Goal: Check status: Check status

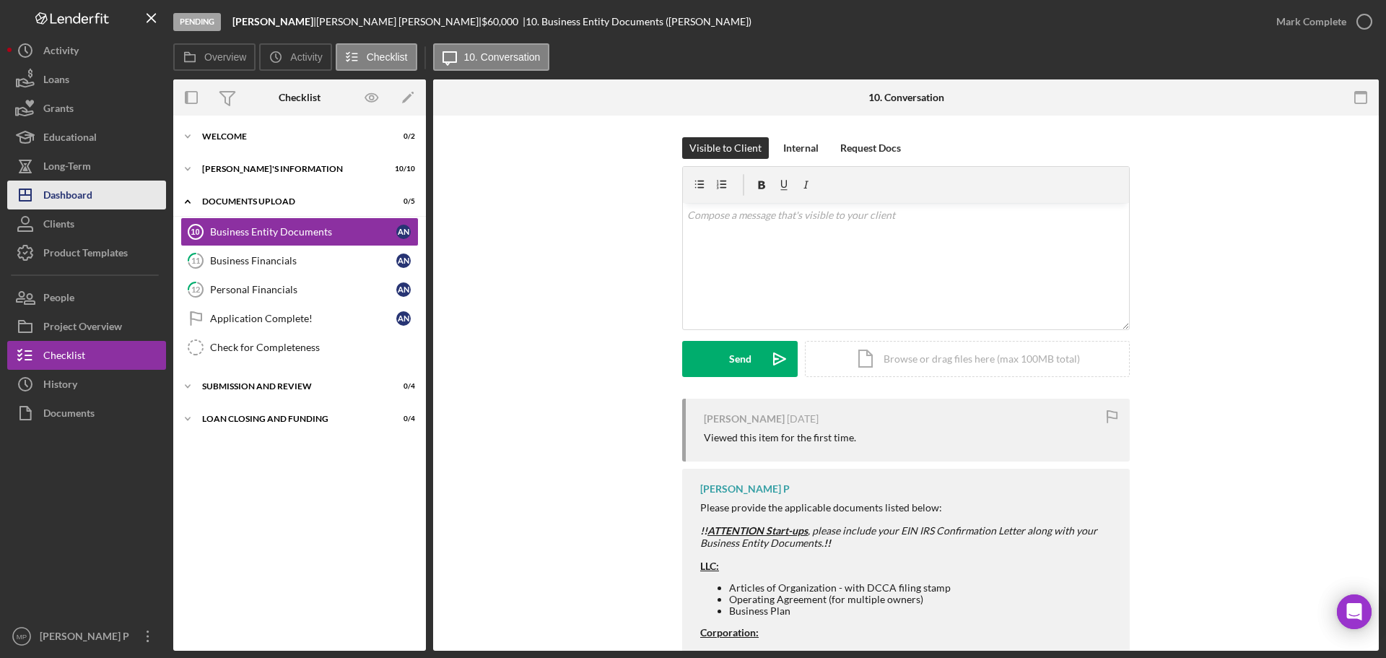
click at [72, 199] on div "Dashboard" at bounding box center [67, 196] width 49 height 32
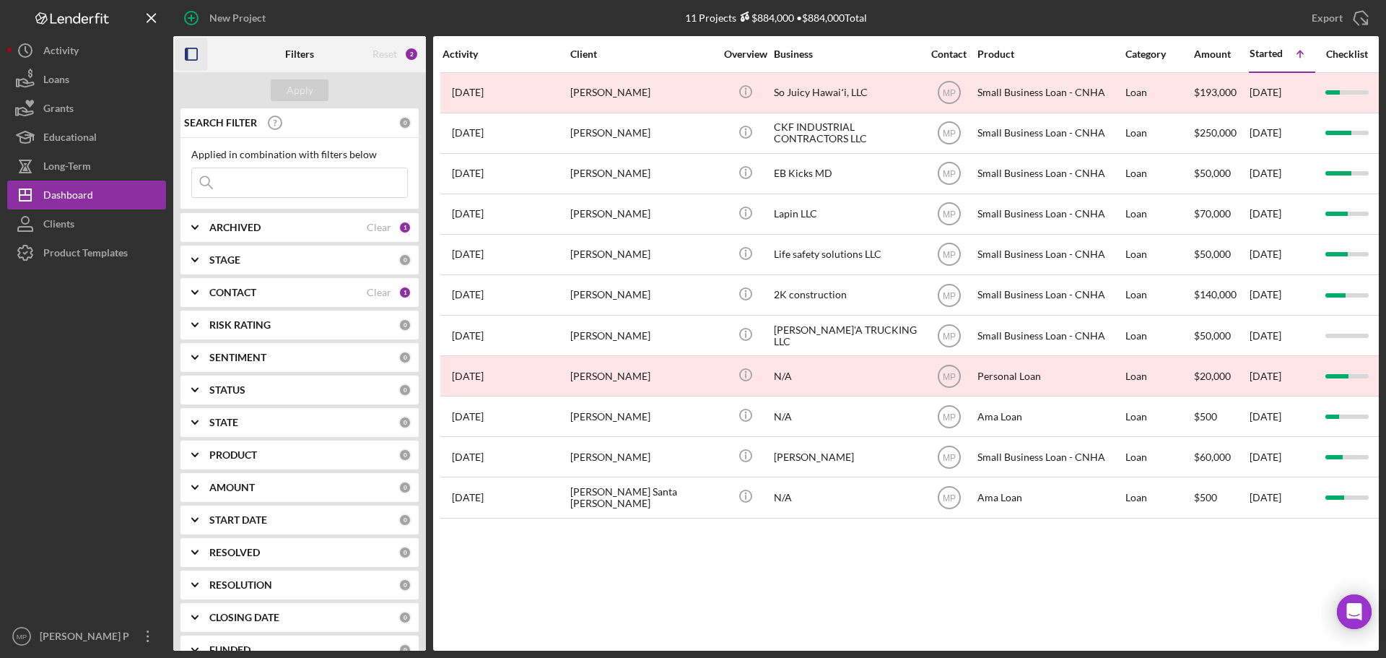
click at [196, 50] on icon "button" at bounding box center [191, 54] width 32 height 32
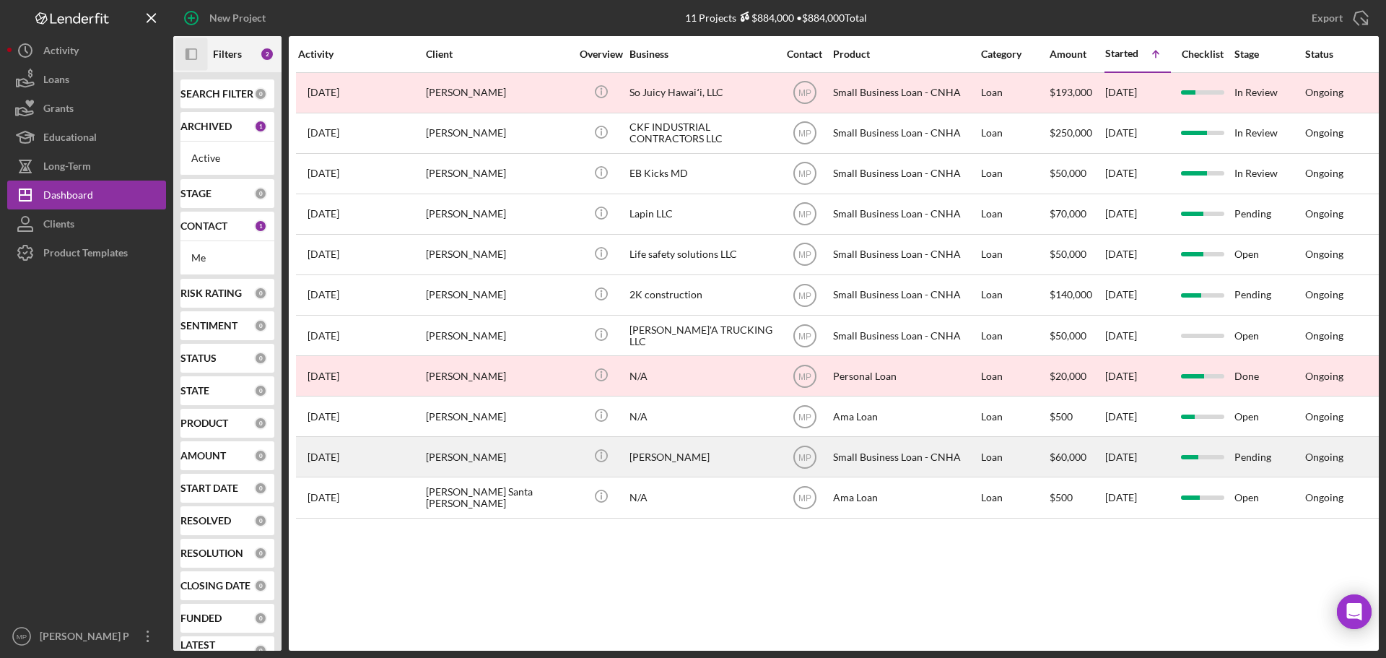
click at [701, 461] on div "[PERSON_NAME]" at bounding box center [701, 456] width 144 height 38
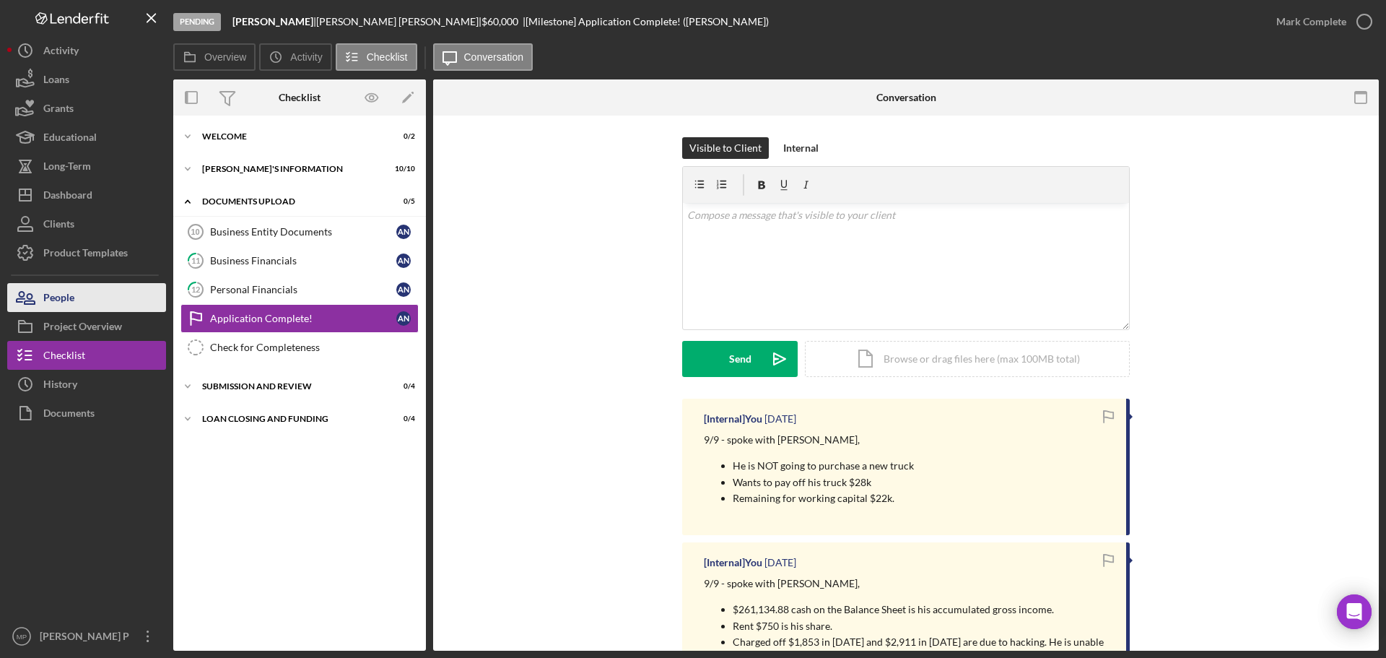
click at [84, 293] on button "People" at bounding box center [86, 297] width 159 height 29
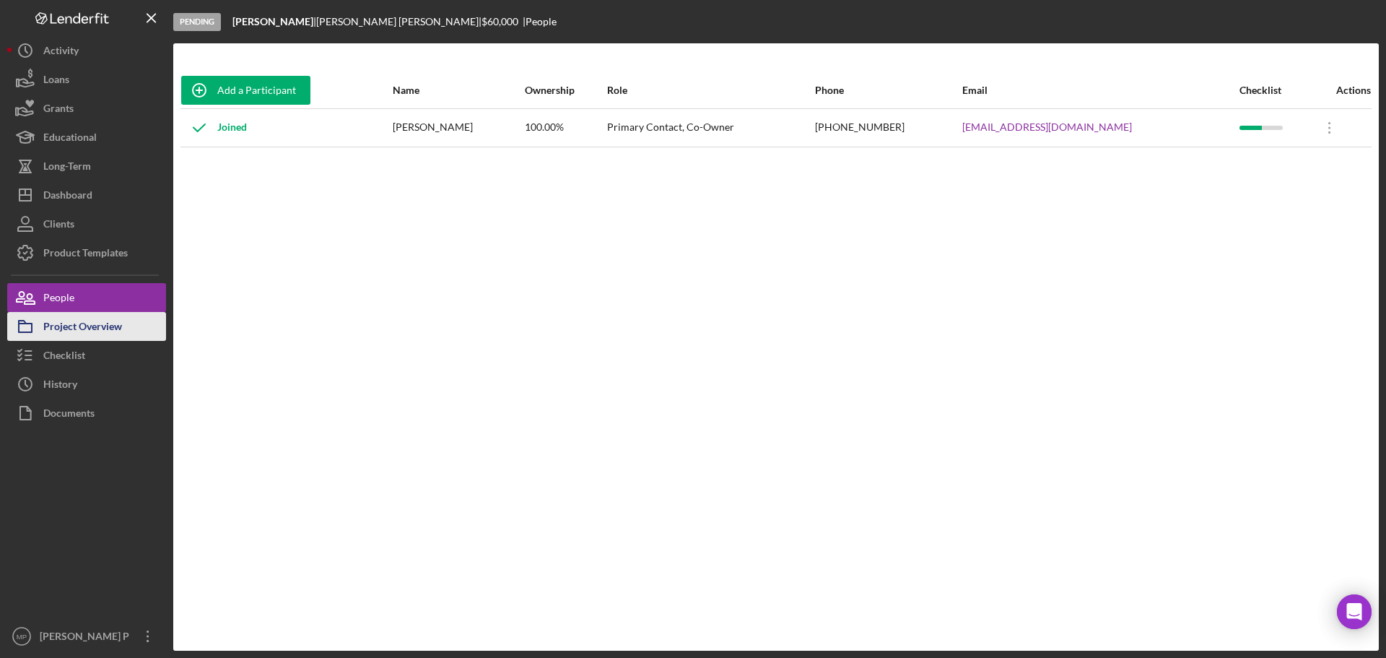
click at [119, 321] on div "Project Overview" at bounding box center [82, 328] width 79 height 32
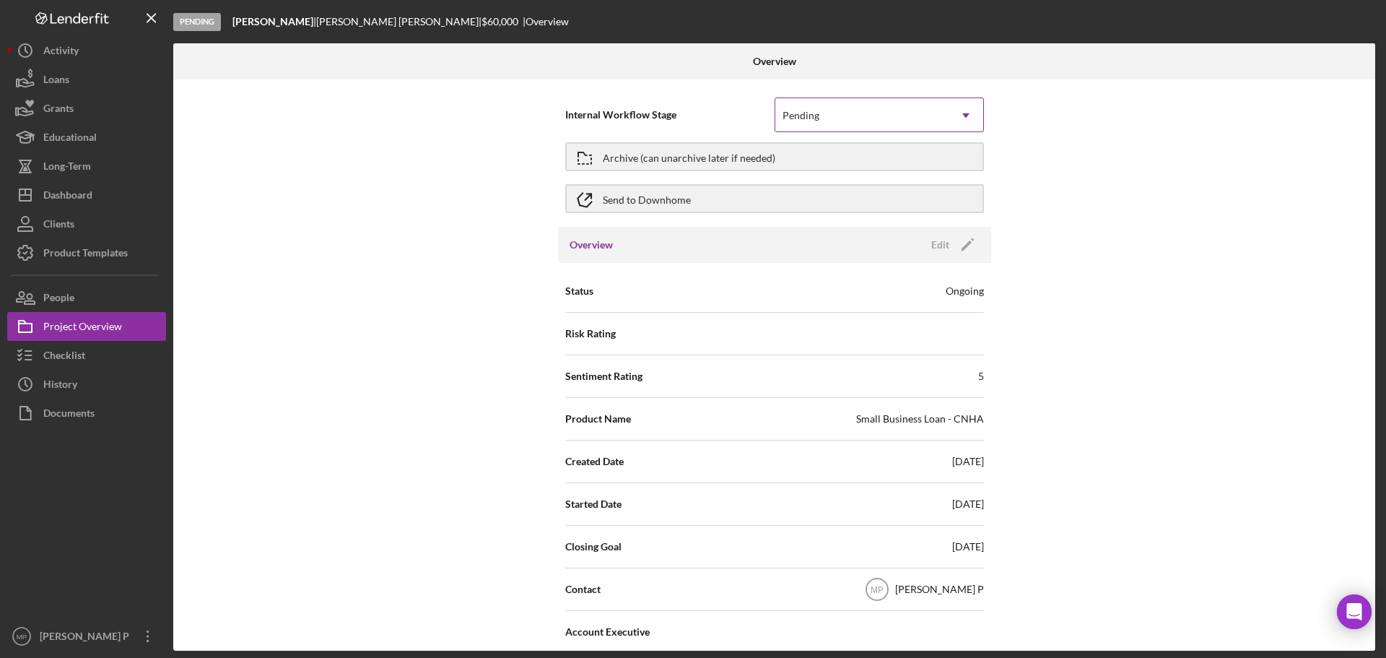
click at [963, 115] on use at bounding box center [965, 115] width 7 height 4
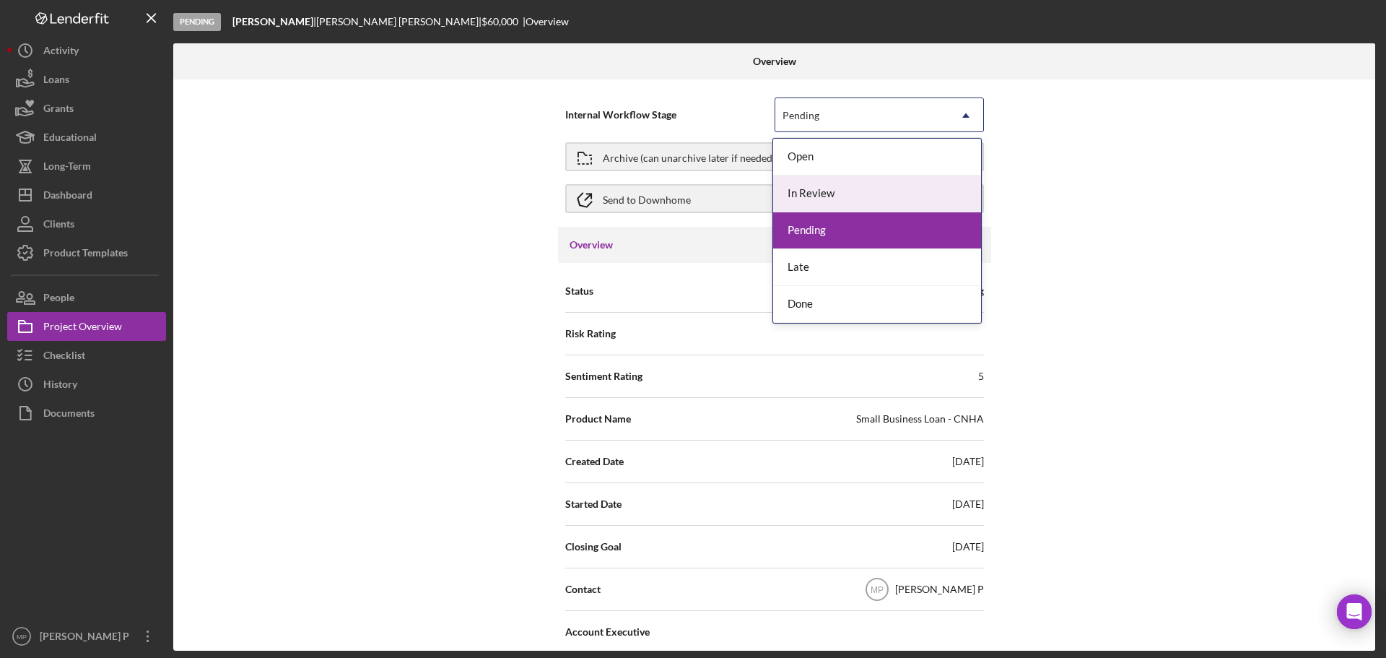
click at [904, 187] on div "In Review" at bounding box center [877, 193] width 208 height 37
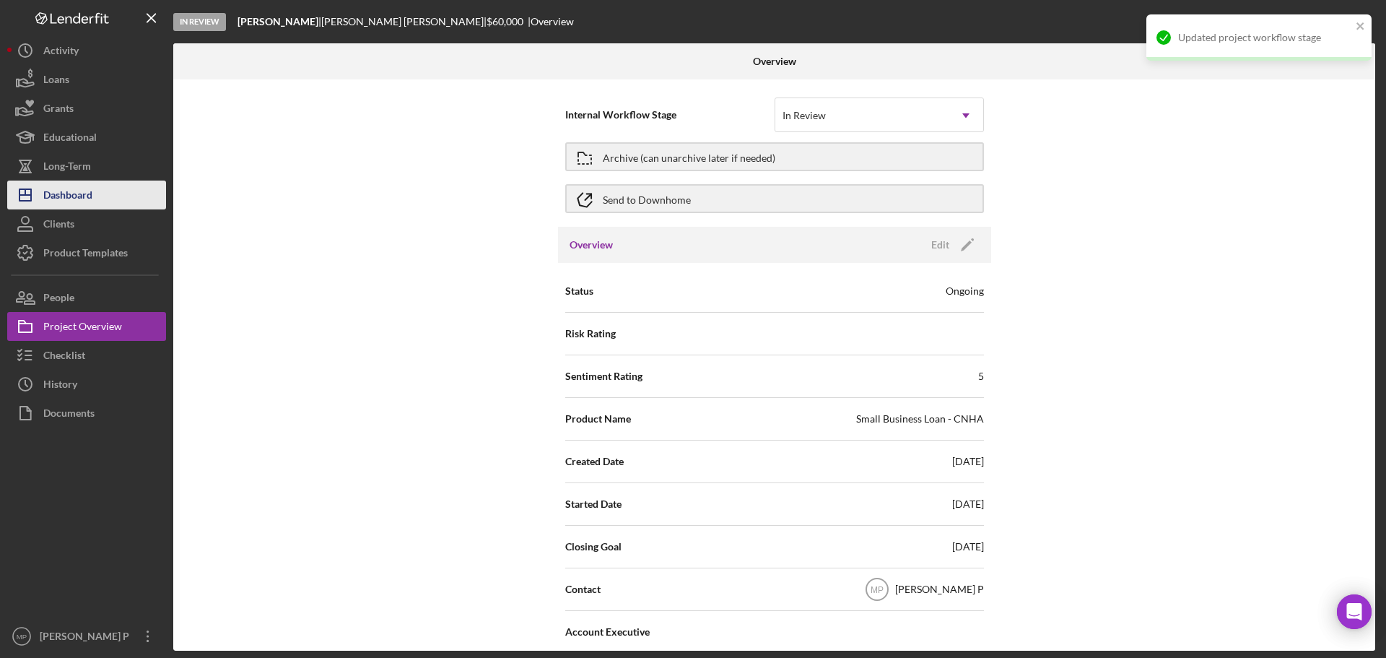
click at [100, 193] on button "Icon/Dashboard Dashboard" at bounding box center [86, 194] width 159 height 29
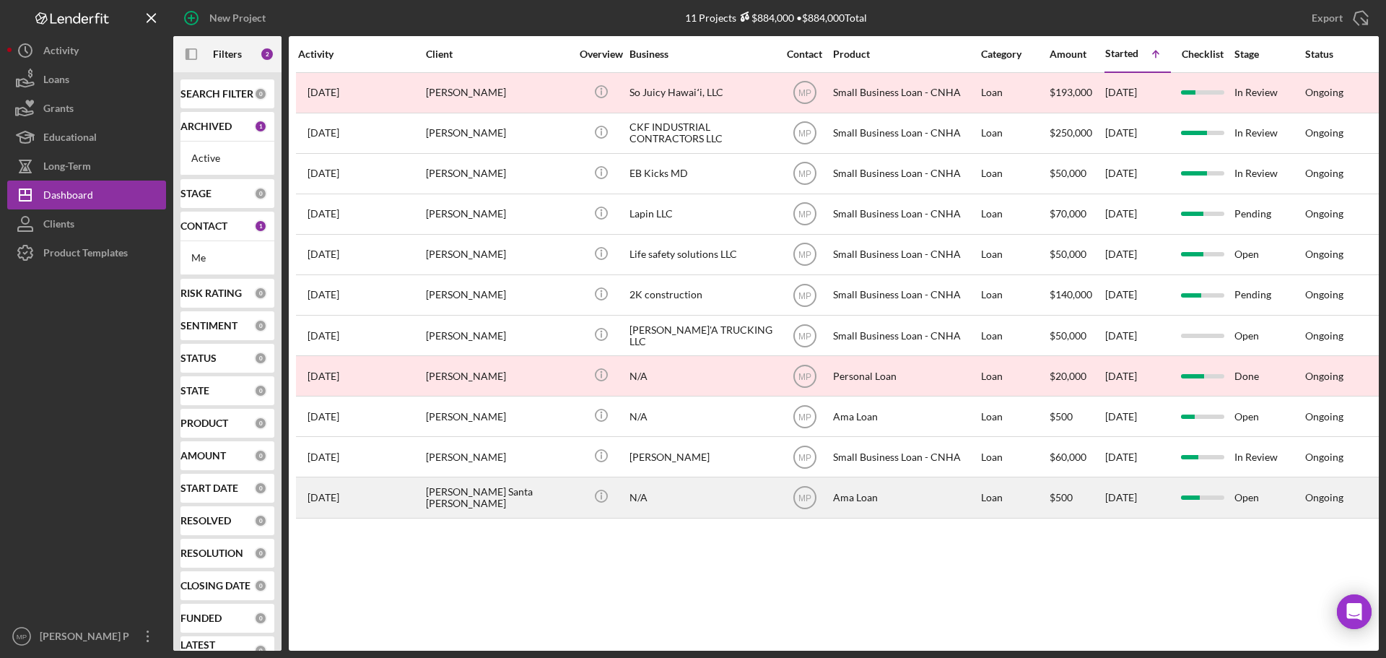
click at [698, 494] on div "N/A" at bounding box center [701, 497] width 144 height 38
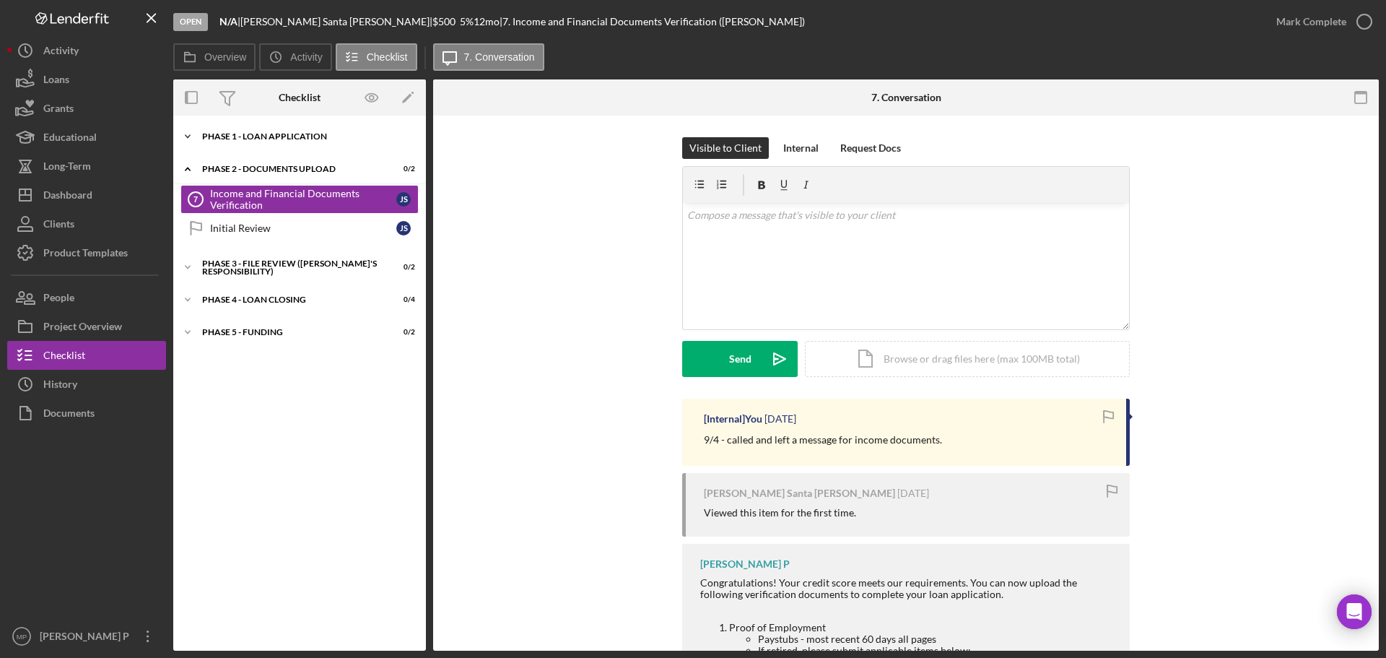
click at [266, 131] on div "Icon/Expander Phase 1 - Loan Application 8 / 8" at bounding box center [299, 136] width 253 height 29
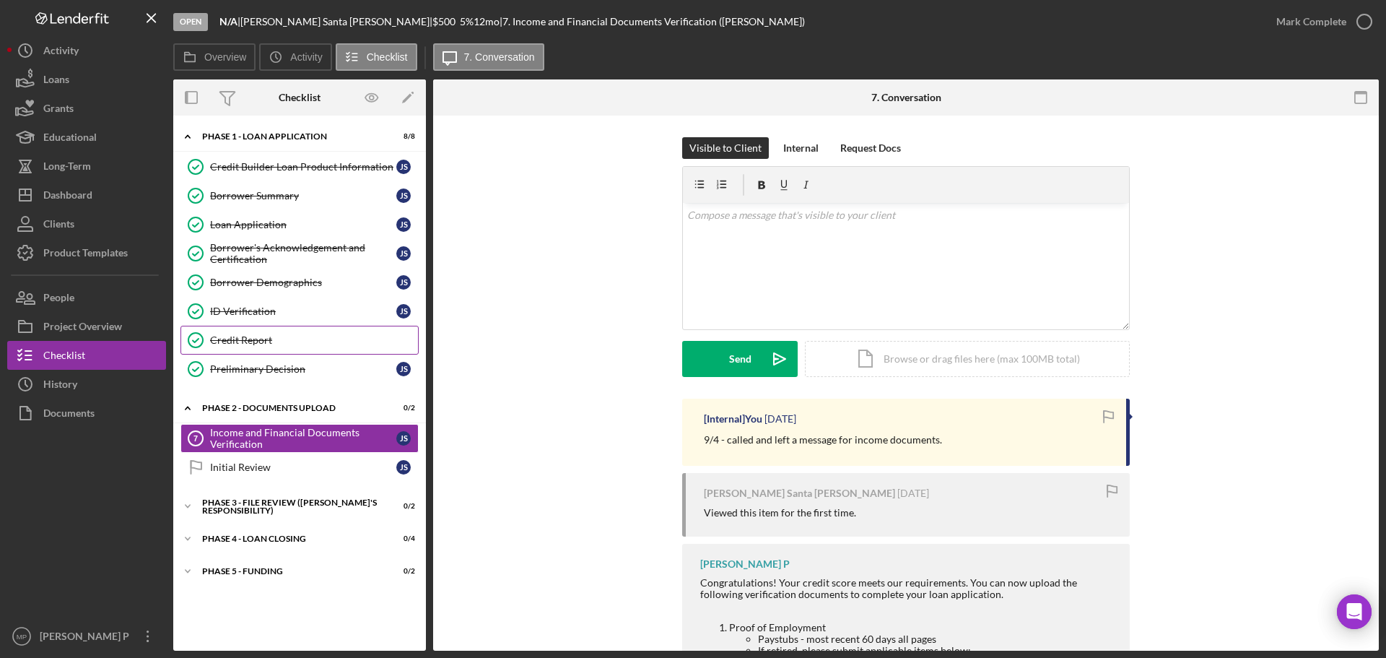
click at [279, 333] on link "Credit Report Credit Report" at bounding box center [299, 340] width 238 height 29
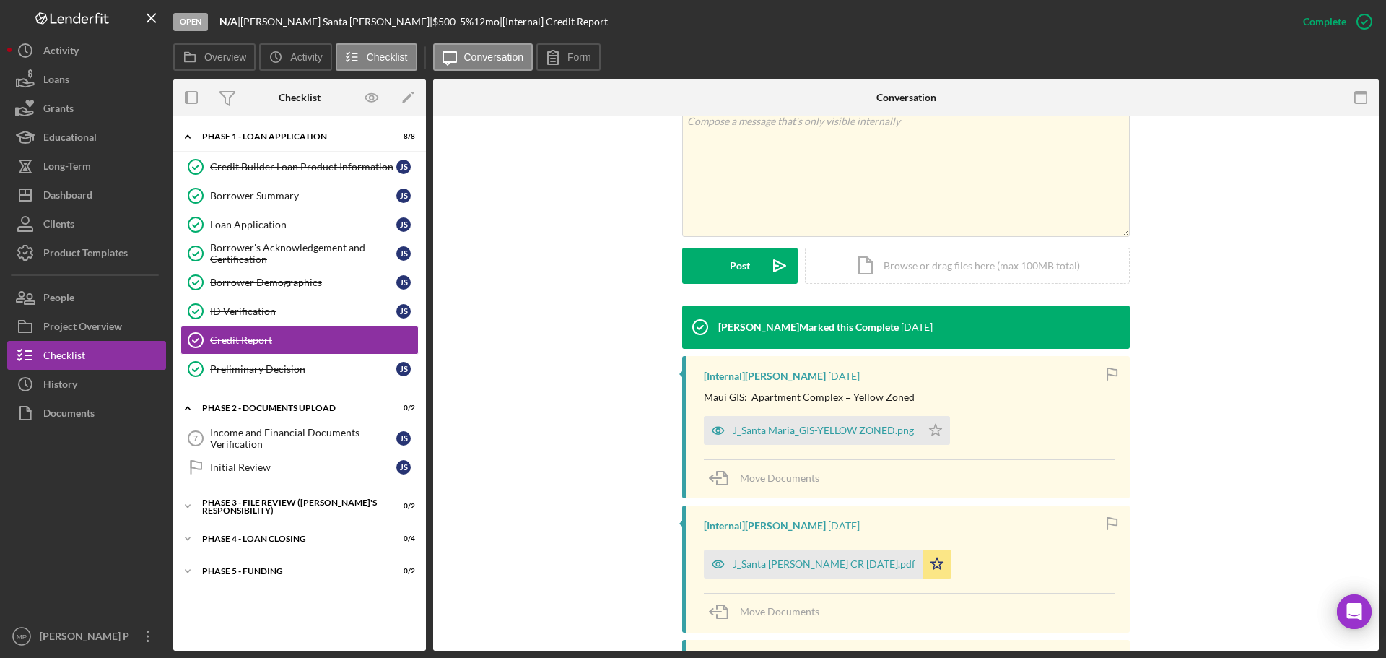
scroll to position [289, 0]
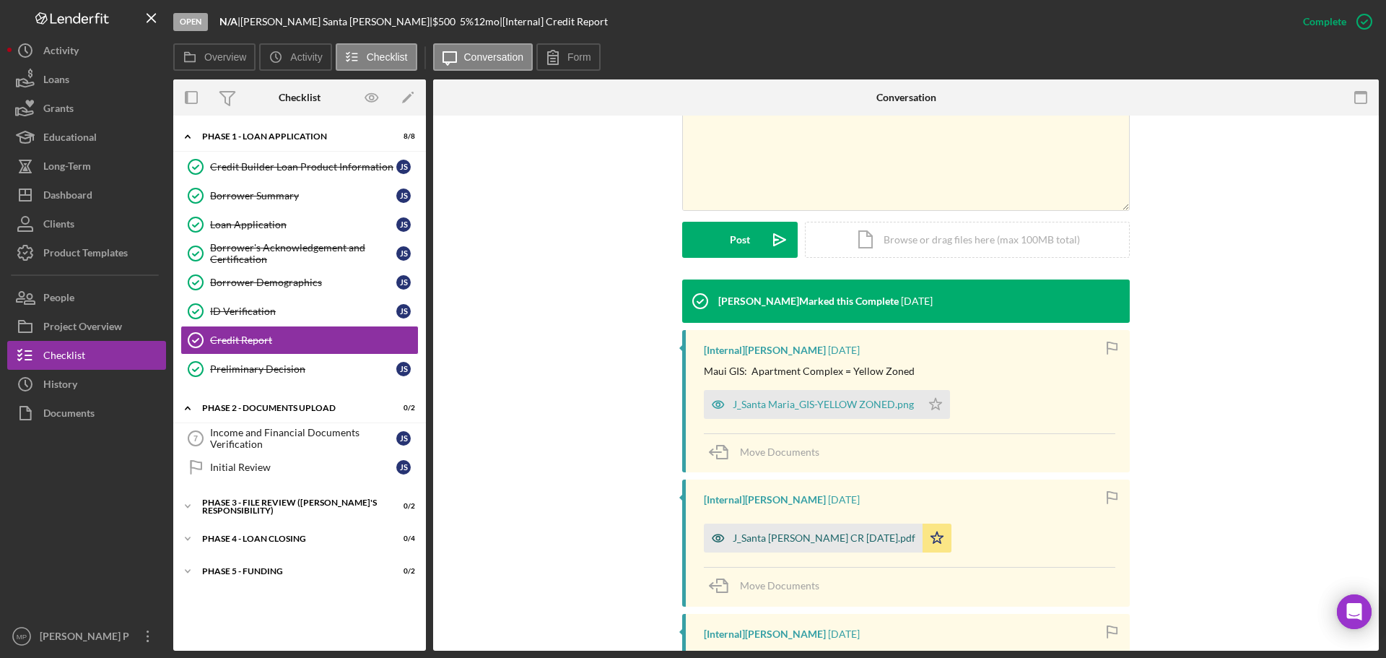
click at [802, 544] on div "J_Santa [PERSON_NAME] CR [DATE].pdf" at bounding box center [824, 538] width 183 height 12
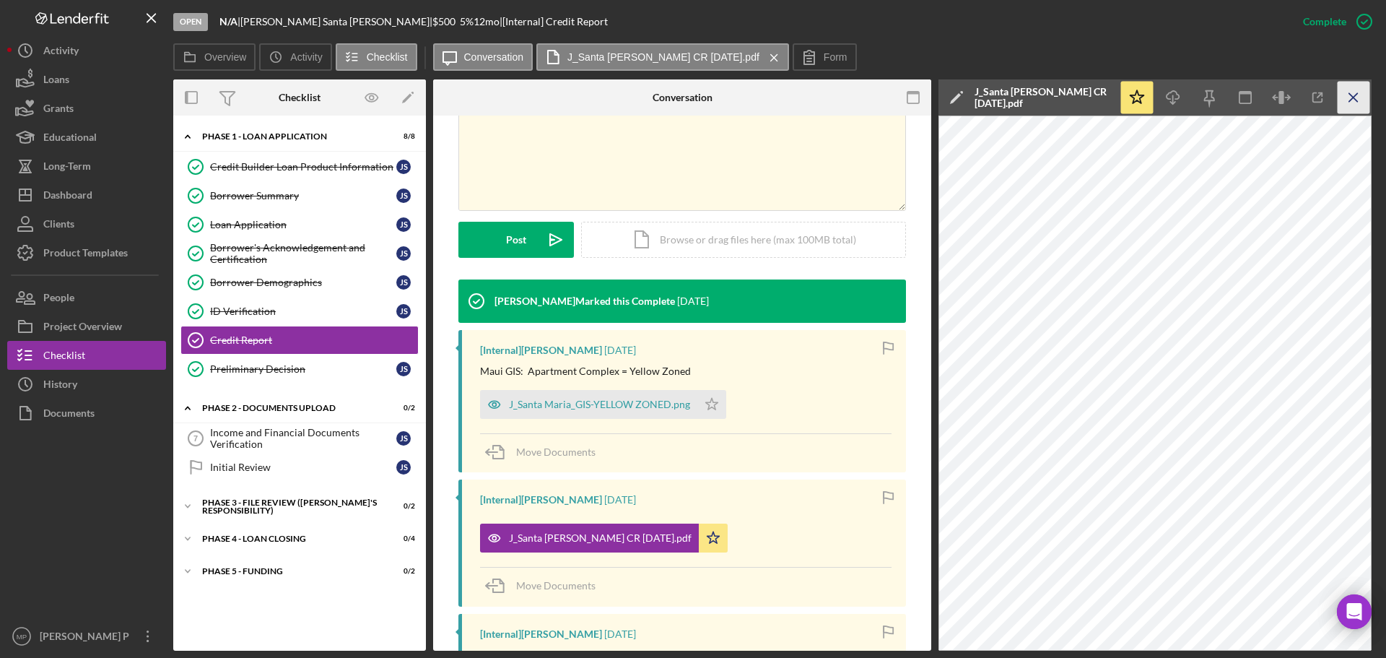
click at [1350, 98] on icon "Icon/Menu Close" at bounding box center [1353, 98] width 32 height 32
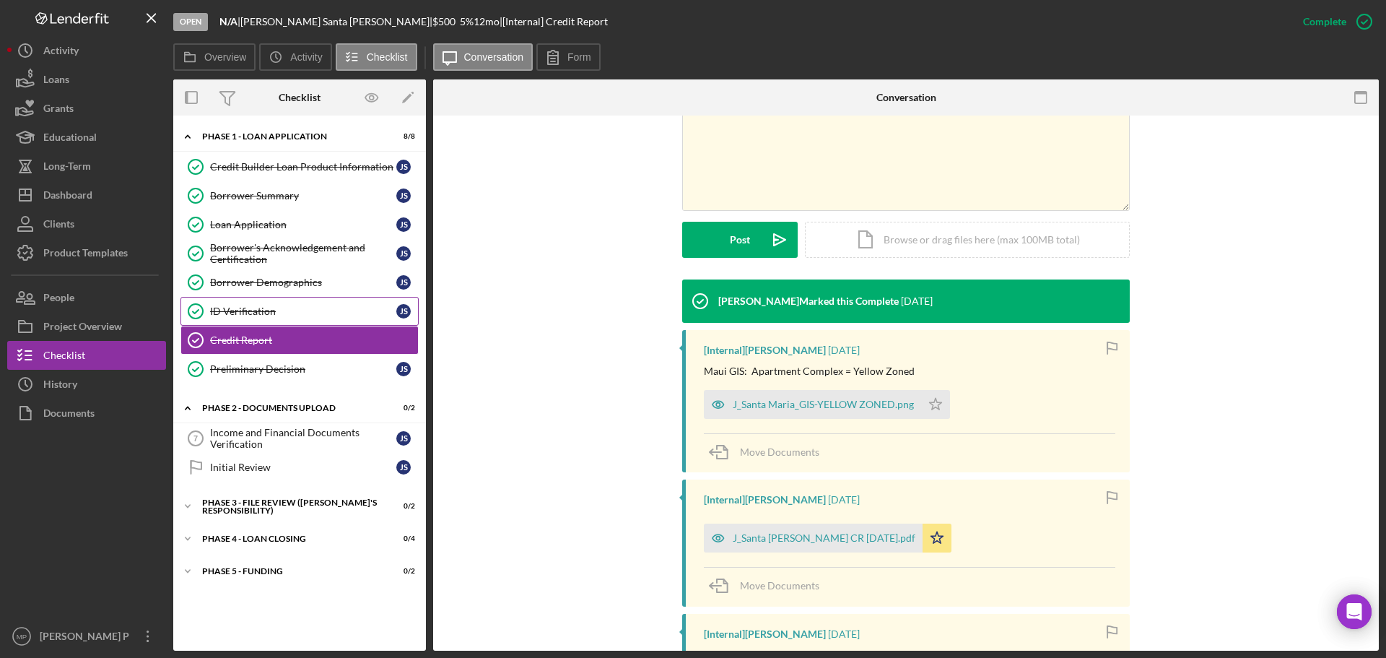
click at [293, 314] on div "ID Verification" at bounding box center [303, 311] width 186 height 12
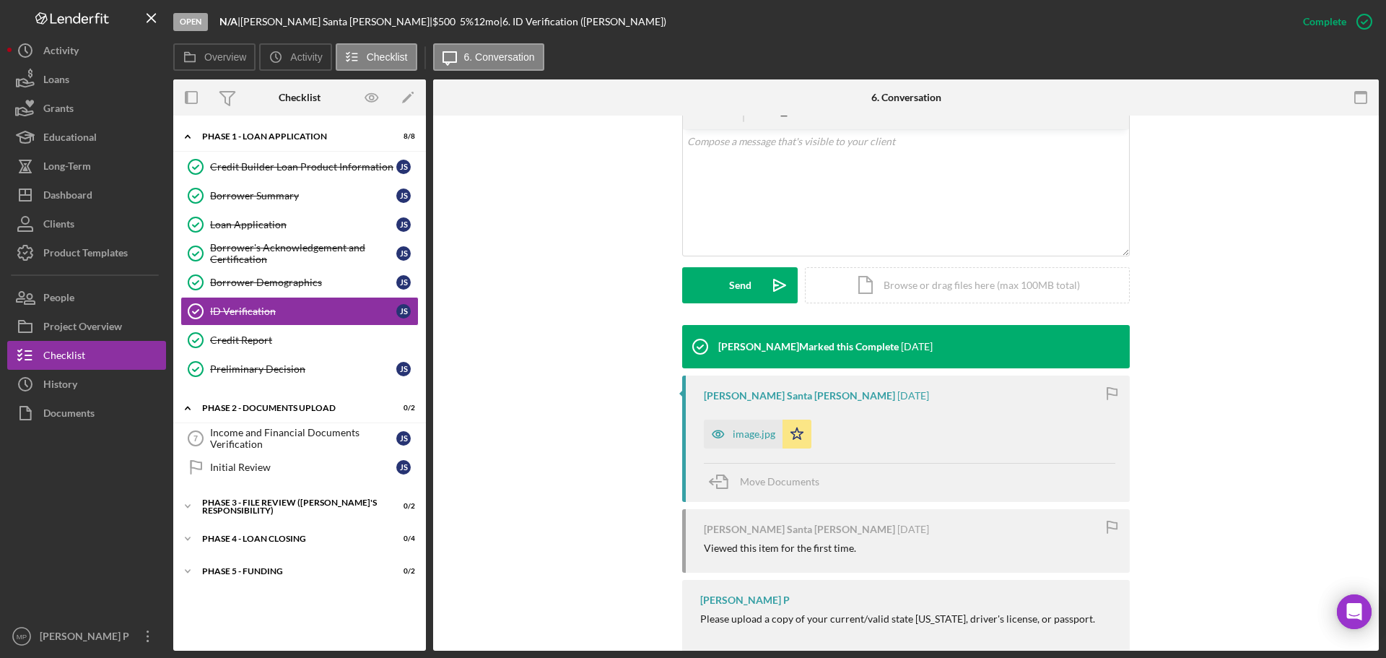
scroll to position [289, 0]
click at [745, 427] on div "image.jpg" at bounding box center [754, 433] width 43 height 12
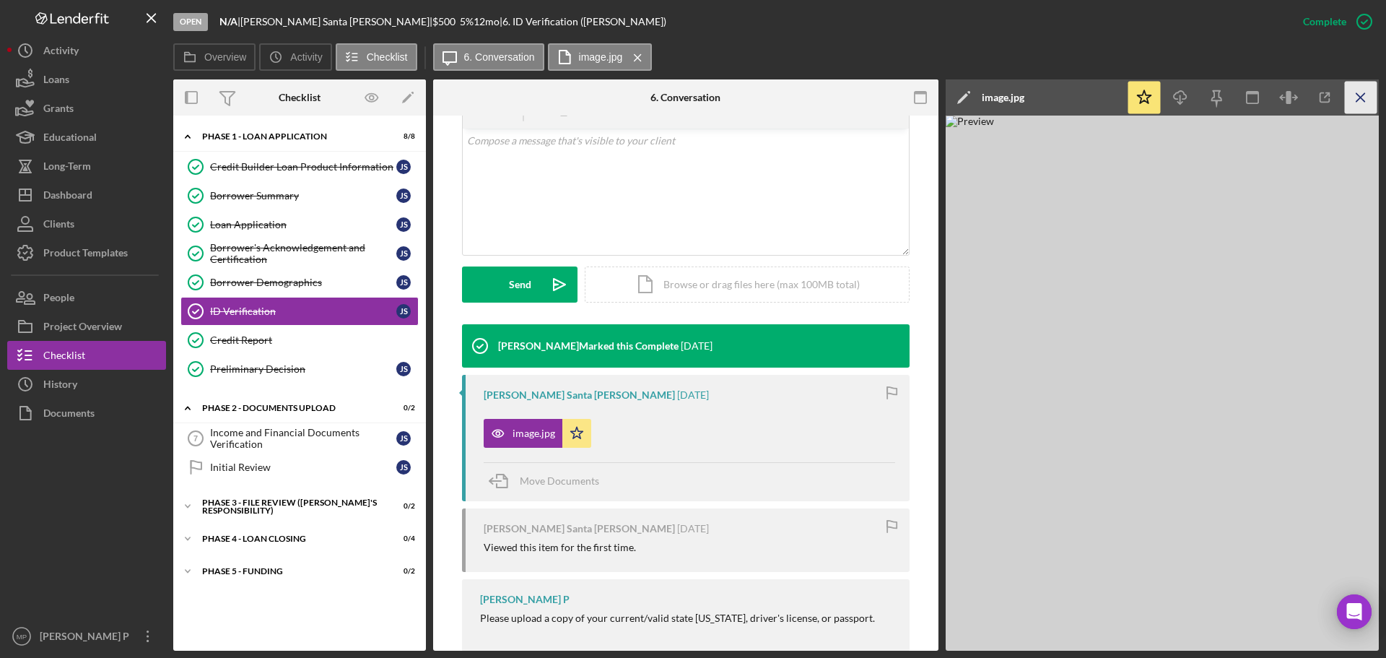
click at [1362, 94] on icon "Icon/Menu Close" at bounding box center [1361, 98] width 32 height 32
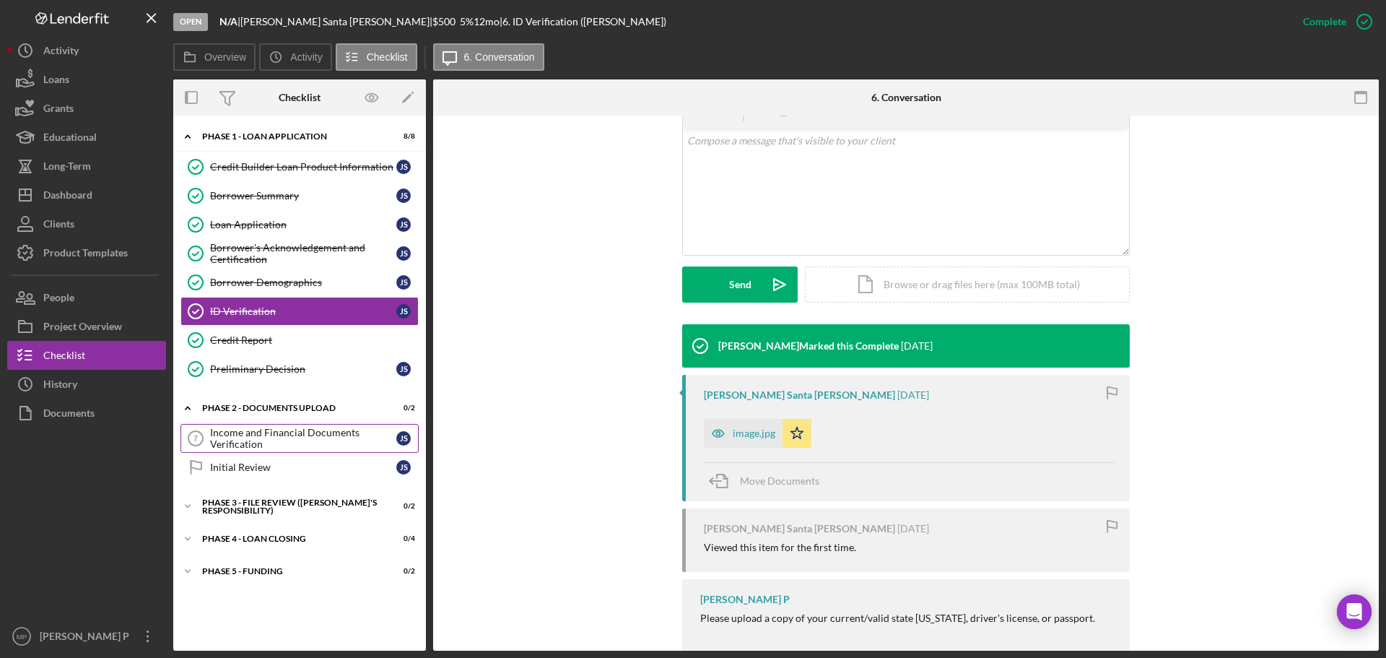
click at [251, 437] on div "Income and Financial Documents Verification" at bounding box center [303, 438] width 186 height 23
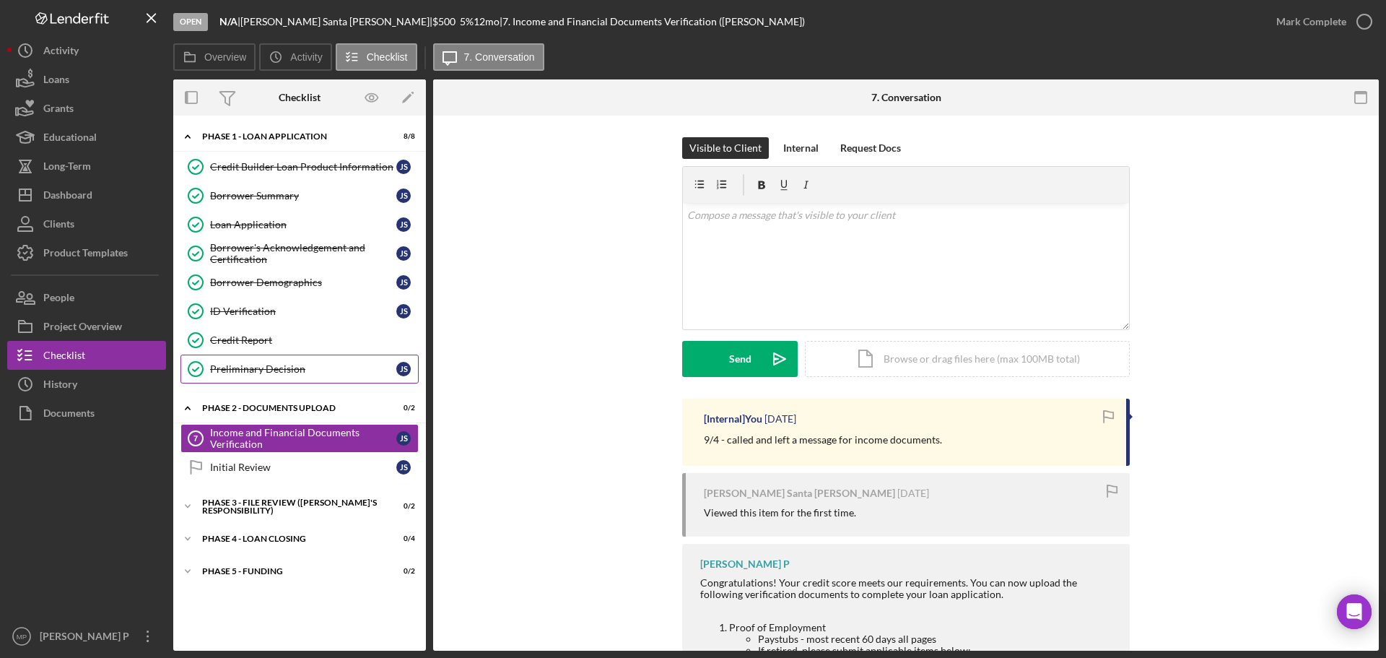
click at [299, 372] on div "Preliminary Decision" at bounding box center [303, 369] width 186 height 12
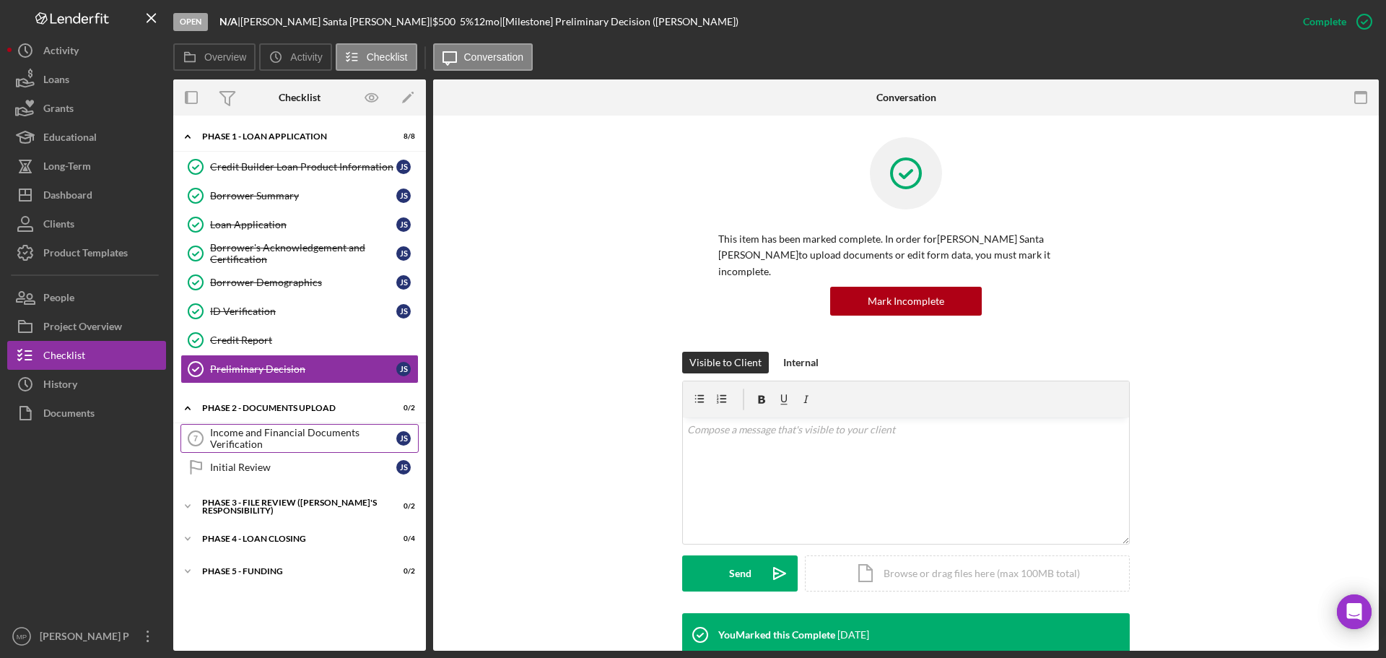
click at [298, 442] on div "Income and Financial Documents Verification" at bounding box center [303, 438] width 186 height 23
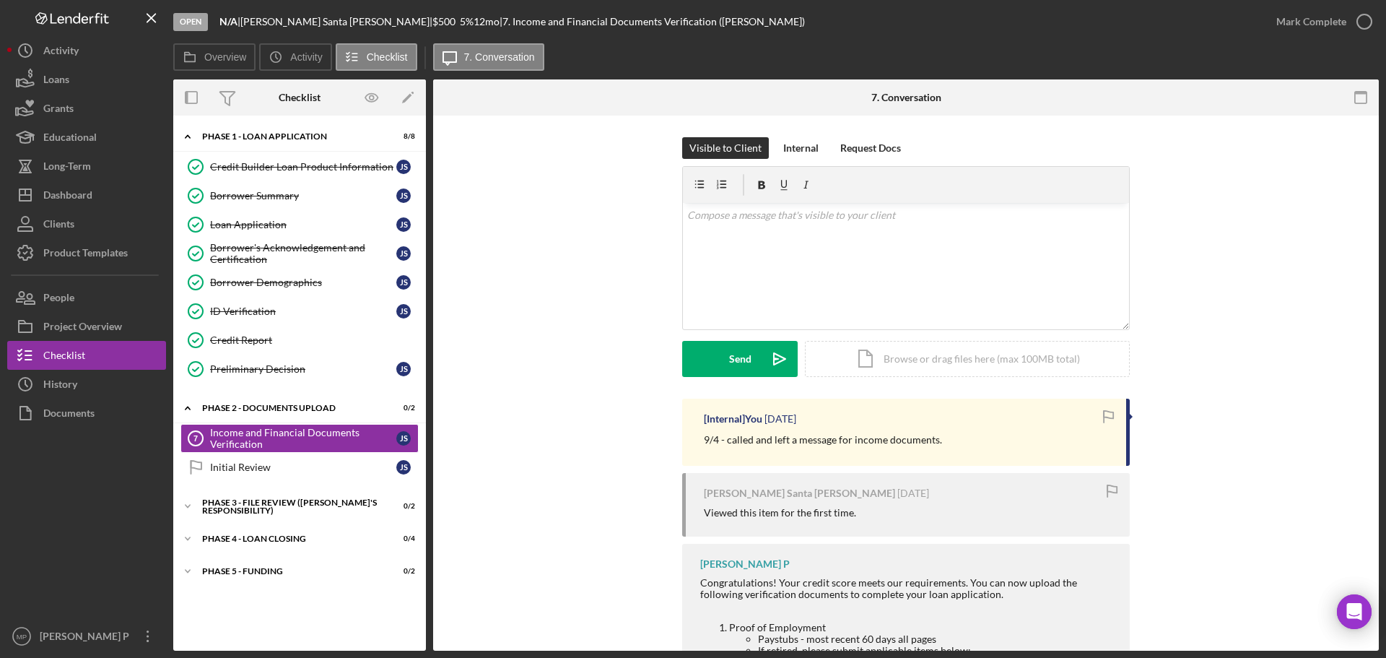
scroll to position [72, 0]
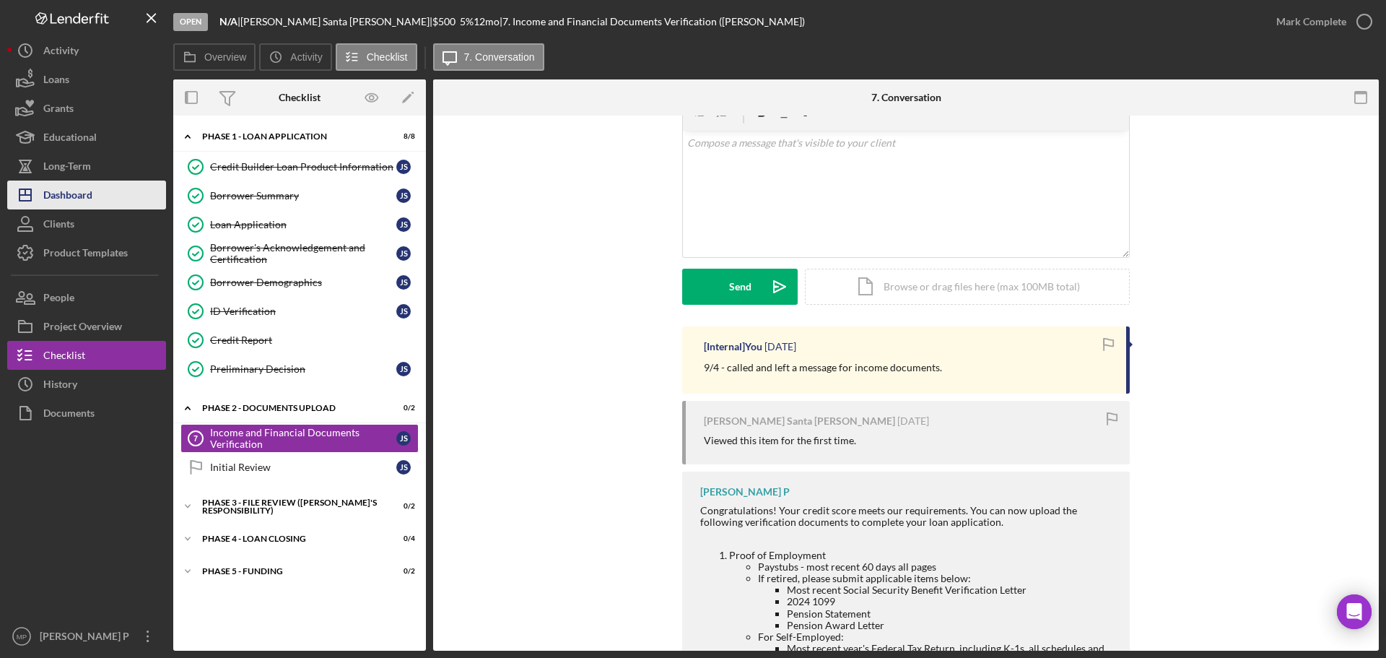
click at [89, 201] on div "Dashboard" at bounding box center [67, 196] width 49 height 32
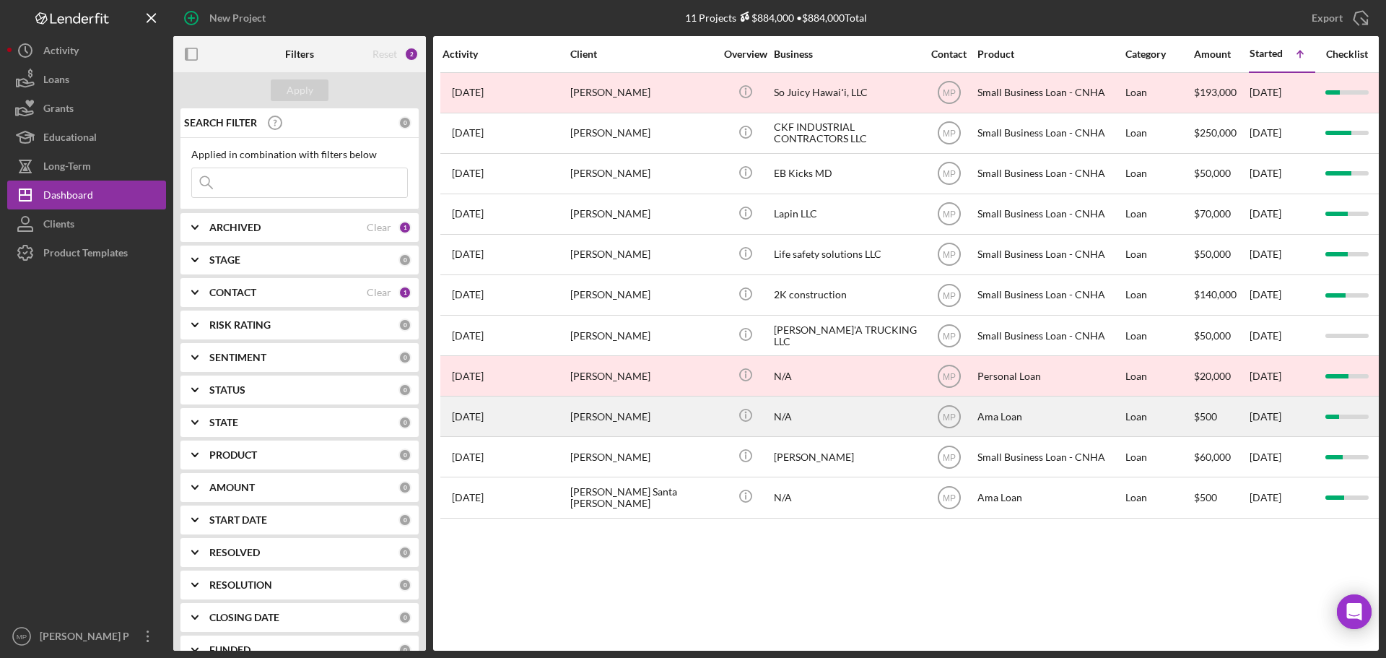
click at [806, 426] on div "N/A" at bounding box center [846, 416] width 144 height 38
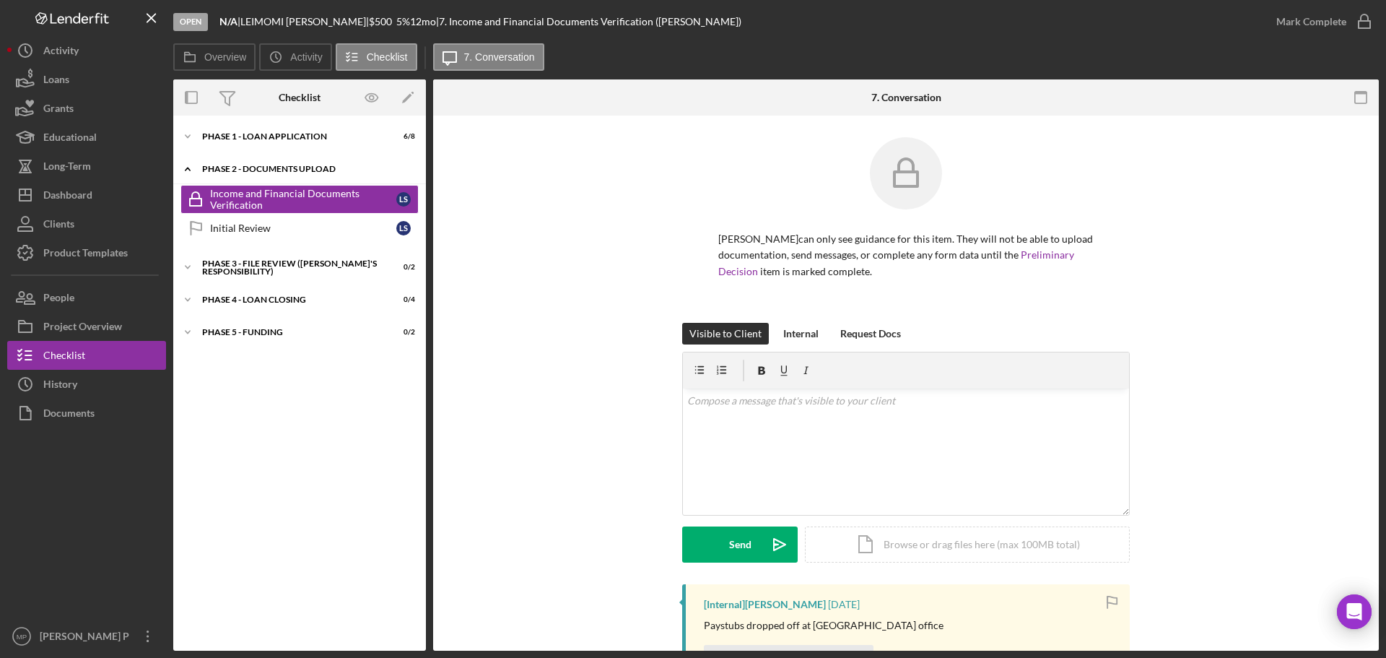
click at [298, 172] on div "Phase 2 - DOCUMENTS UPLOAD" at bounding box center [305, 169] width 206 height 9
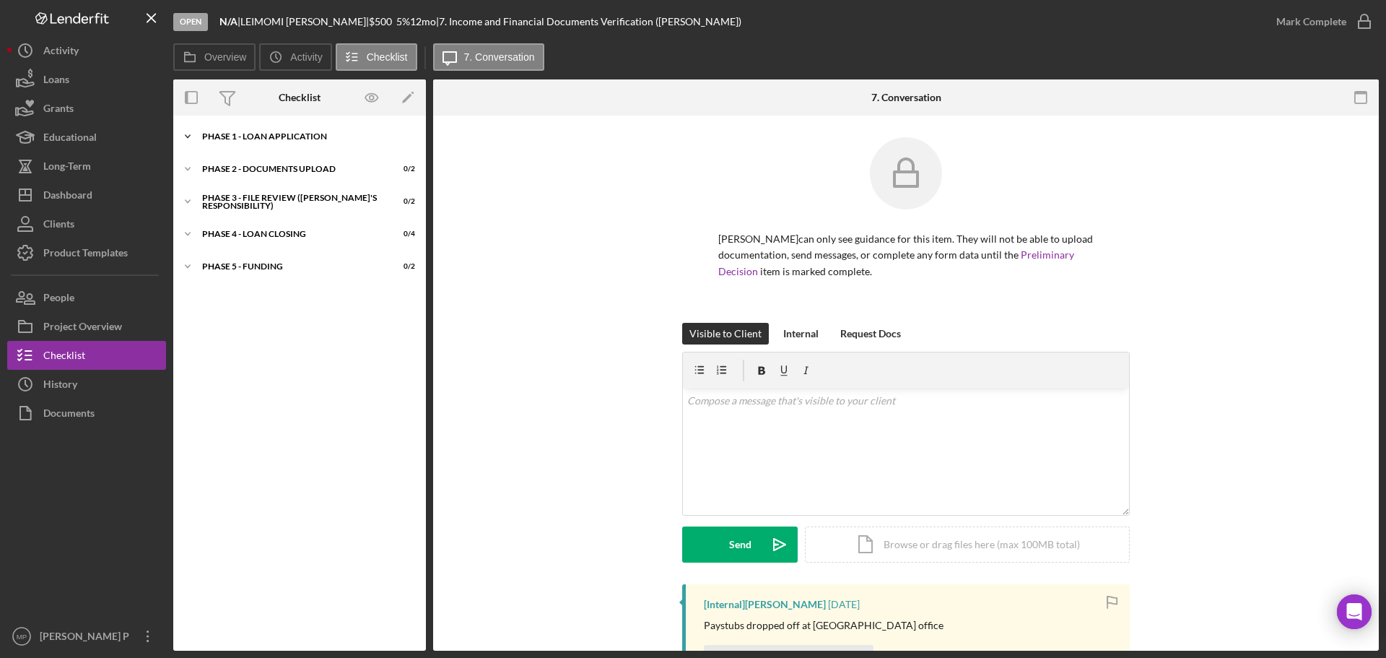
click at [296, 140] on div "Phase 1 - Loan Application" at bounding box center [305, 136] width 206 height 9
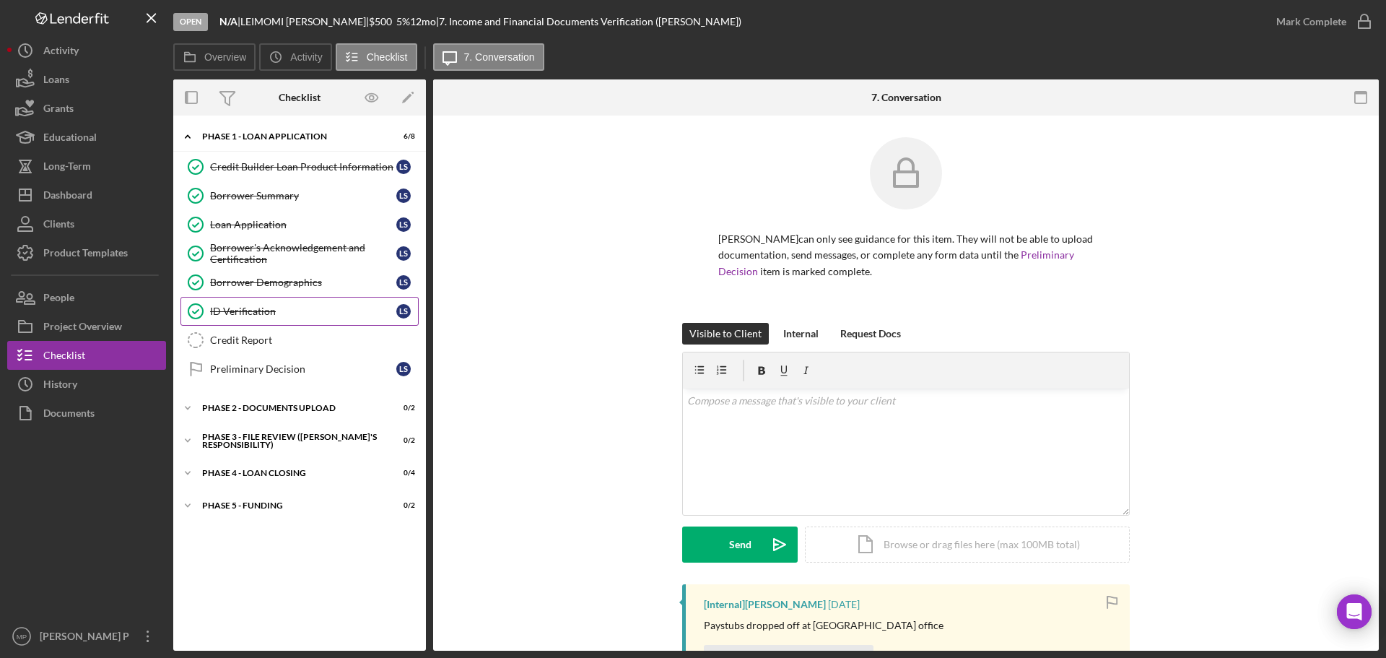
click at [297, 307] on div "ID Verification" at bounding box center [303, 311] width 186 height 12
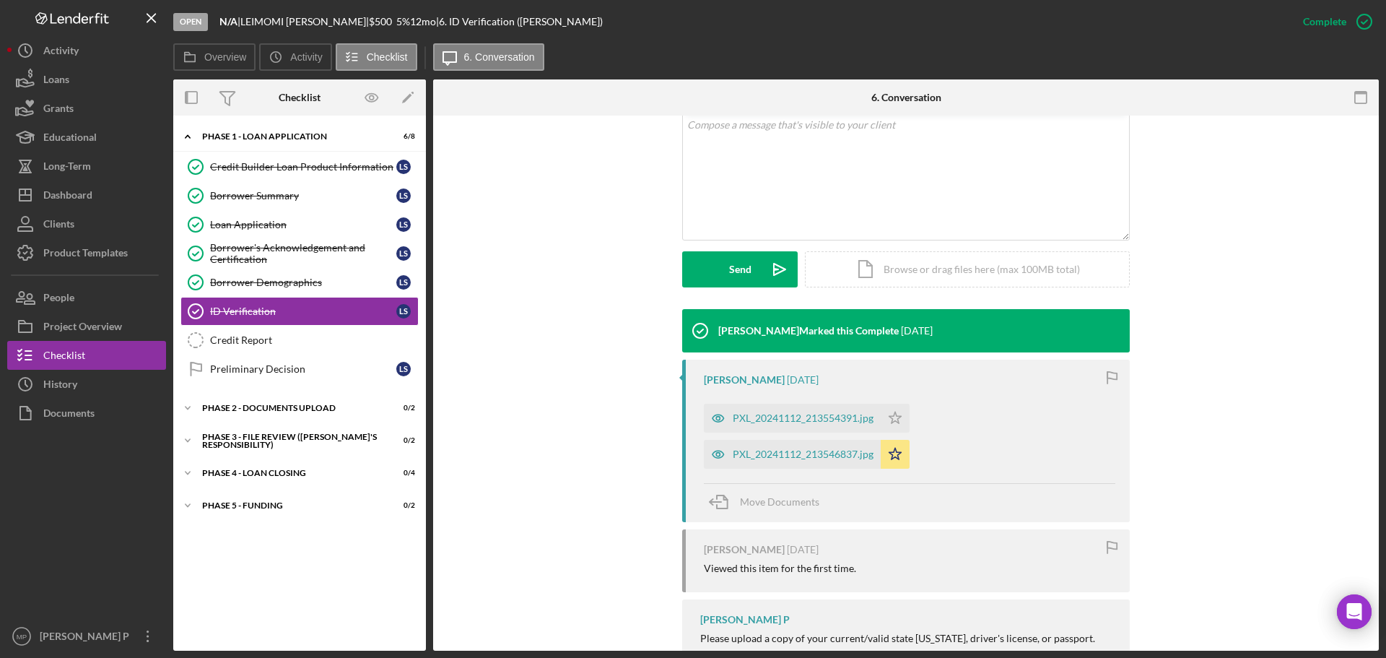
scroll to position [289, 0]
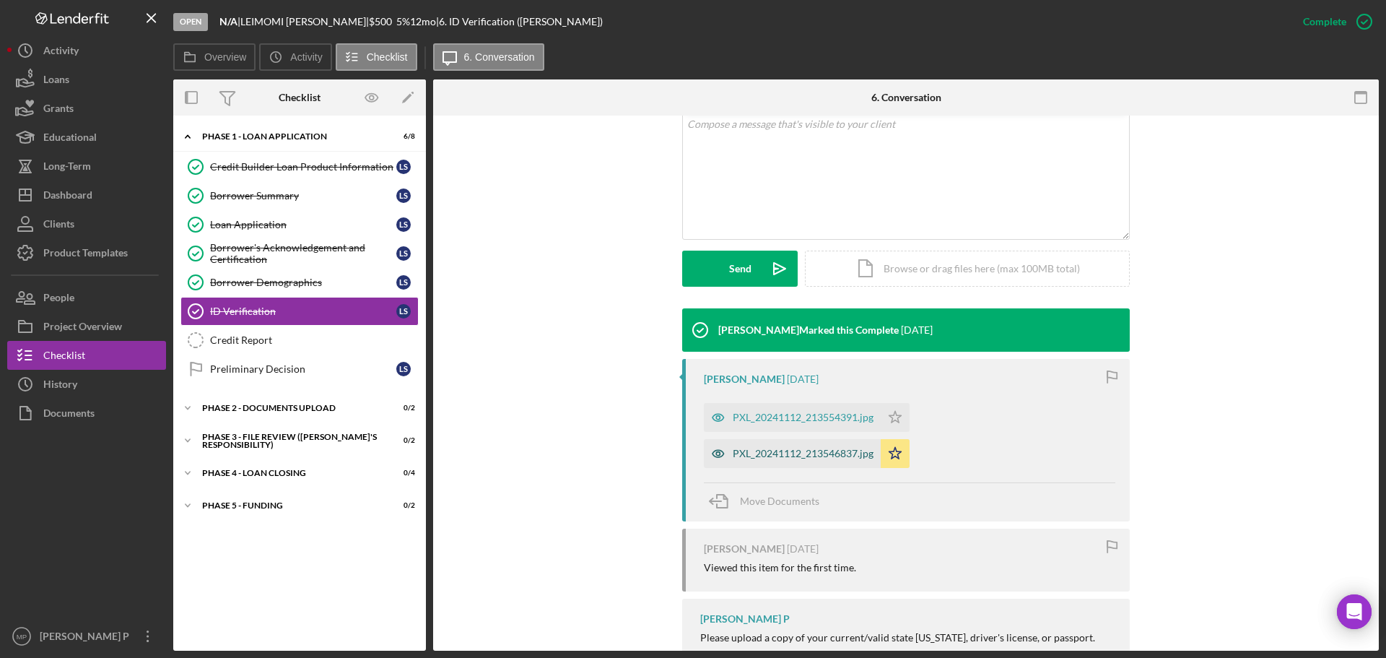
click at [795, 460] on div "PXL_20241112_213546837.jpg" at bounding box center [792, 453] width 177 height 29
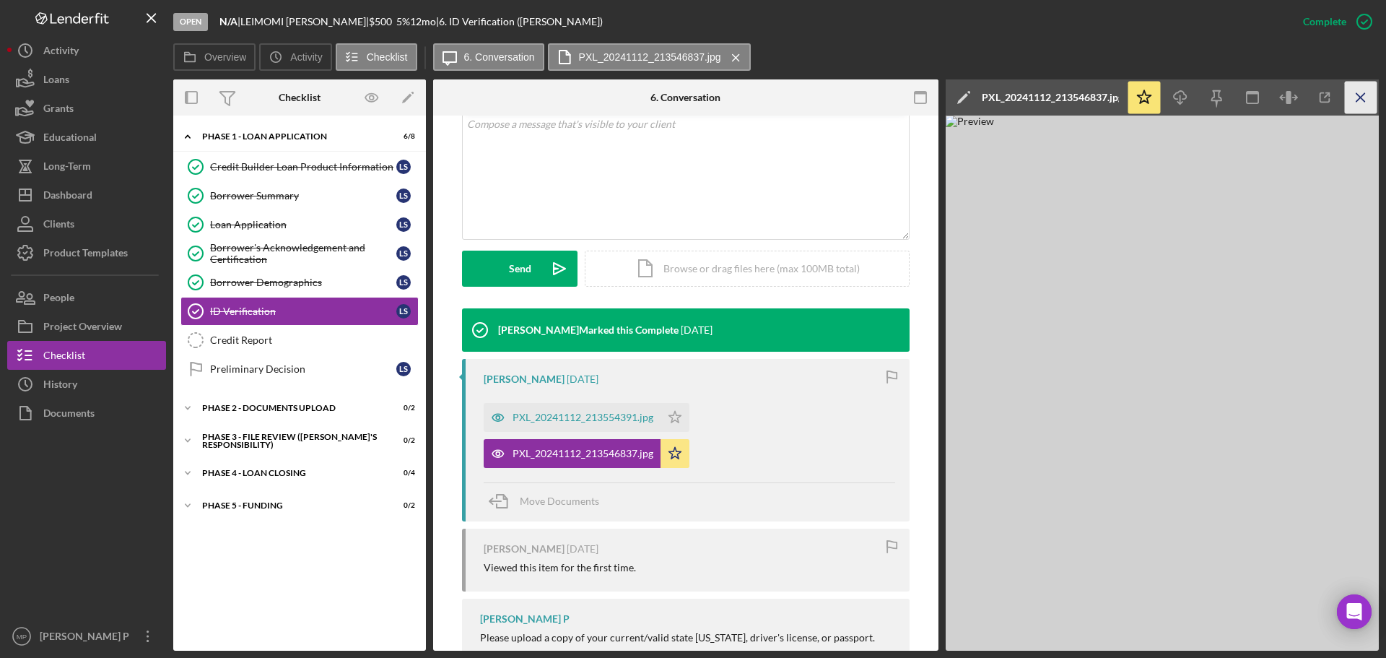
click at [1356, 95] on icon "Icon/Menu Close" at bounding box center [1361, 98] width 32 height 32
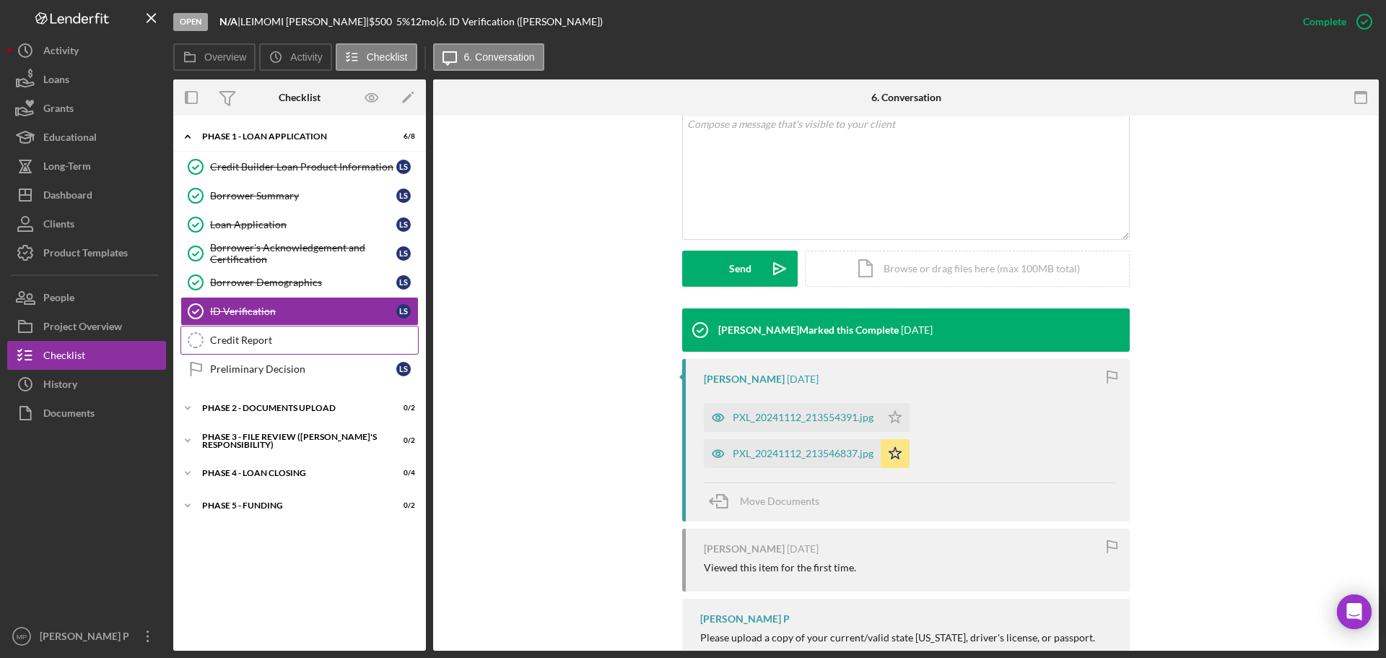
click at [282, 337] on div "Credit Report" at bounding box center [314, 340] width 208 height 12
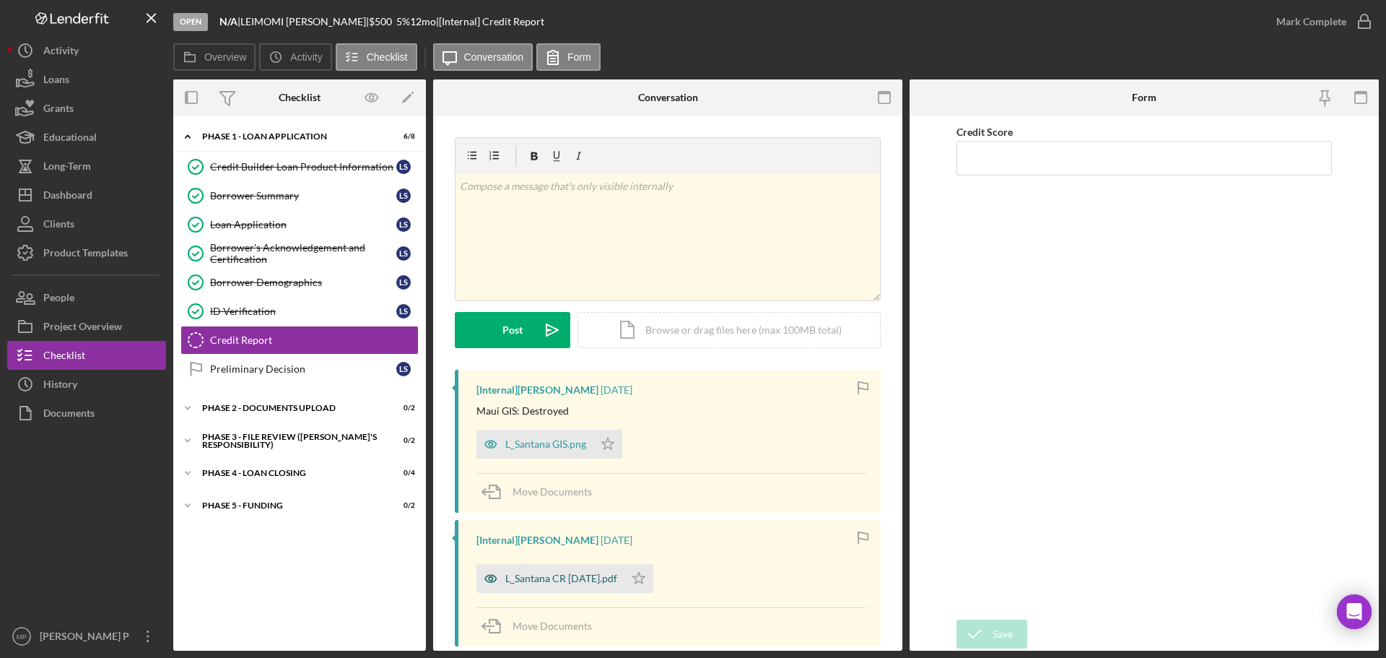
click at [572, 584] on div "L_Santana CR [DATE].pdf" at bounding box center [550, 578] width 148 height 29
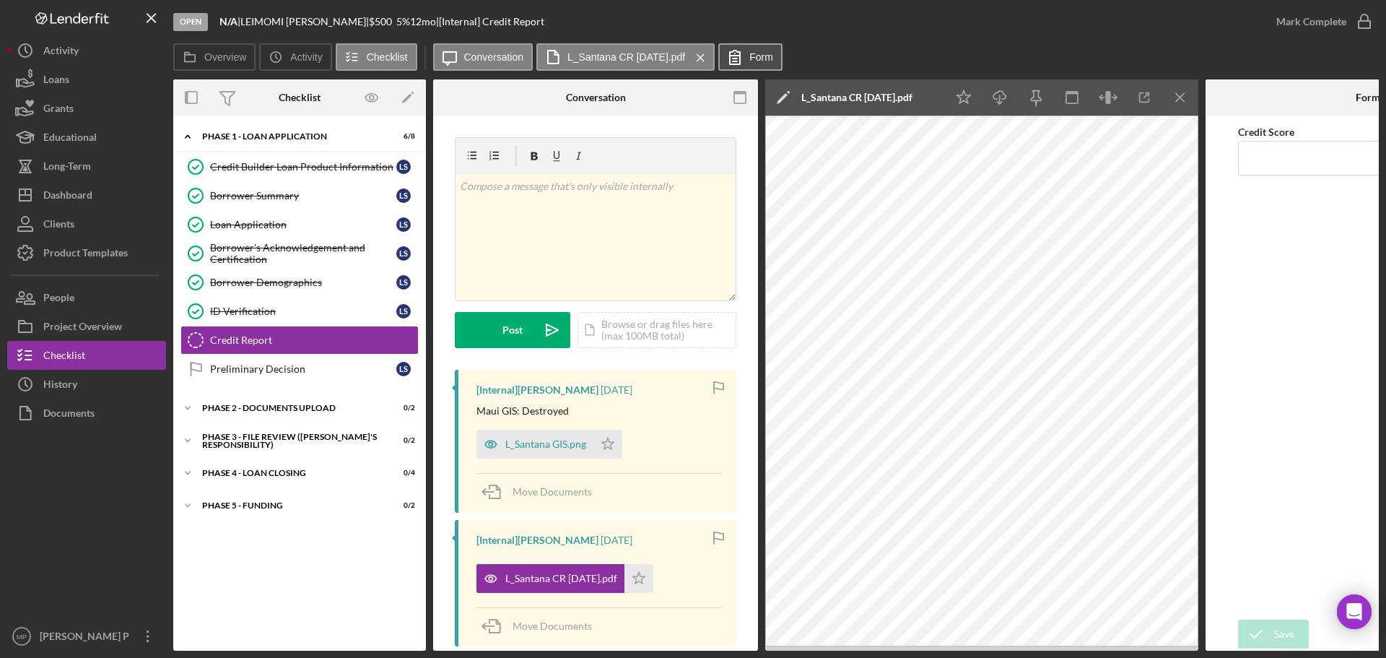
click at [769, 67] on button "Form" at bounding box center [750, 56] width 64 height 27
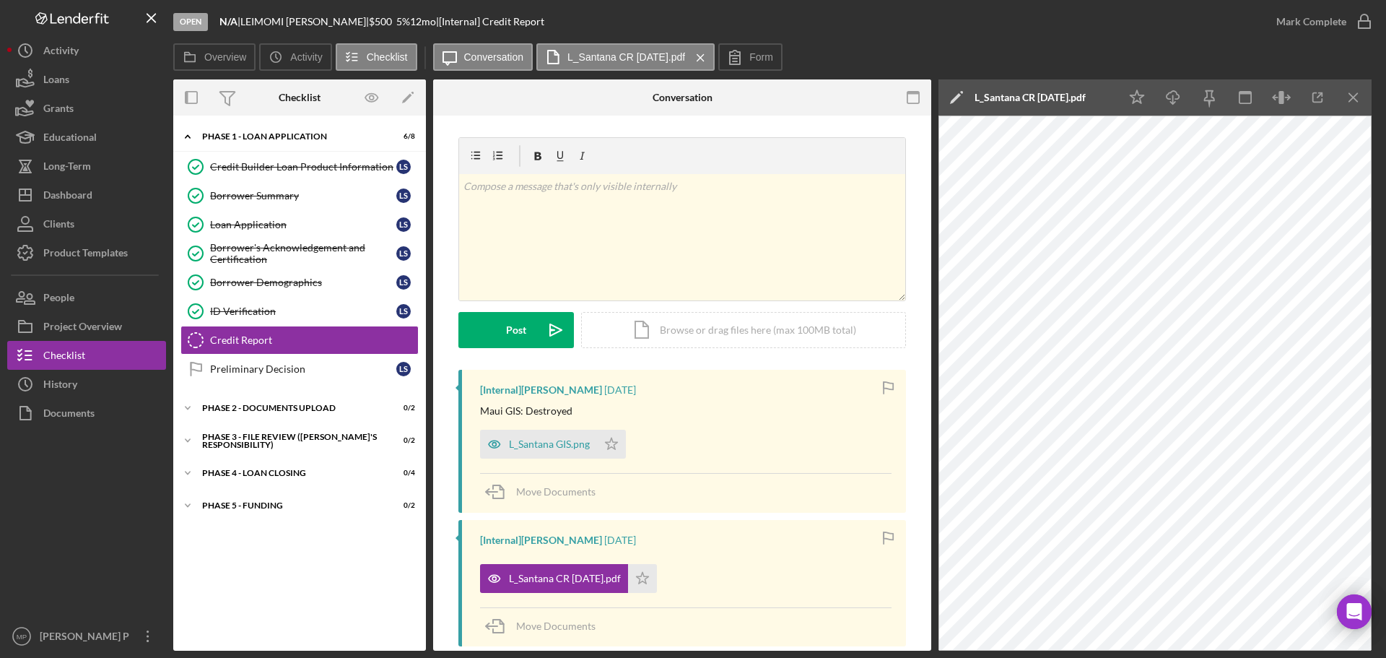
click at [300, 584] on div "Icon/Expander Phase 1 - Loan Application 6 / 8 Credit Builder Loan Product Info…" at bounding box center [299, 383] width 253 height 520
click at [113, 193] on button "Icon/Dashboard Dashboard" at bounding box center [86, 194] width 159 height 29
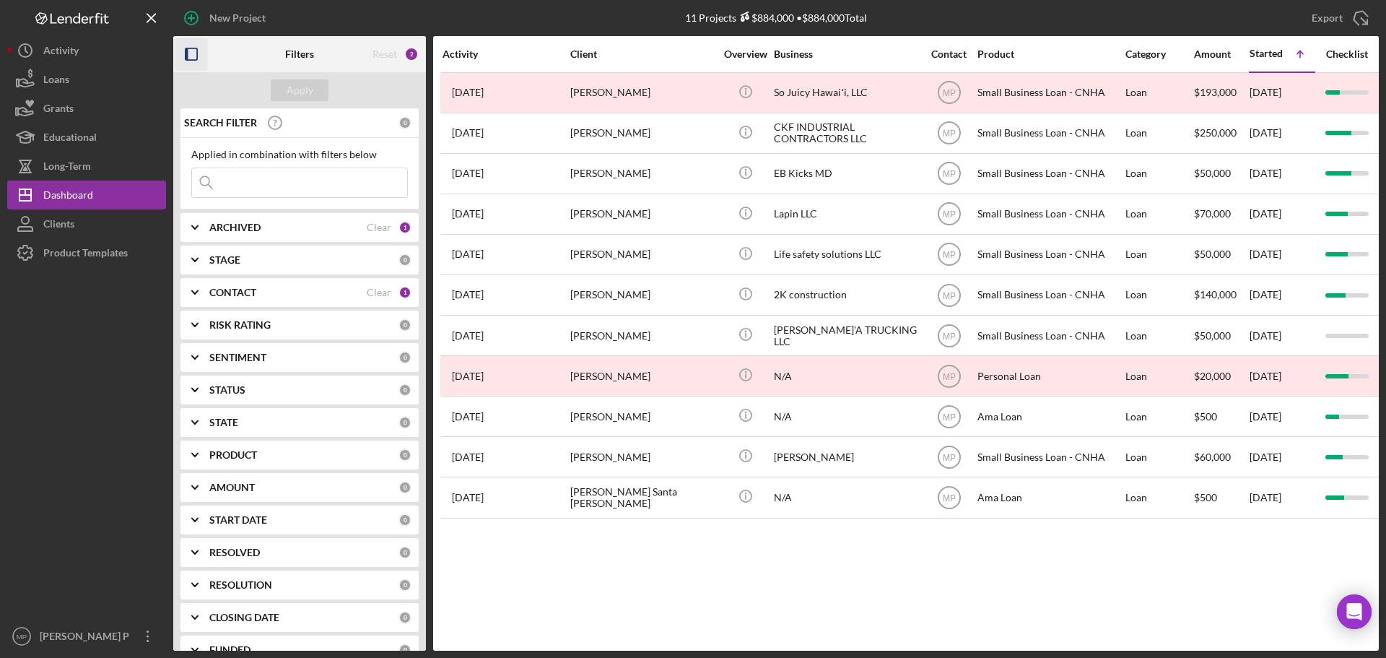
click at [196, 53] on icon "button" at bounding box center [191, 54] width 32 height 32
